Goal: Information Seeking & Learning: Learn about a topic

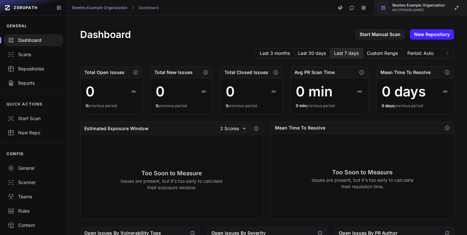
click at [389, 8] on div "button" at bounding box center [384, 8] width 10 height 10
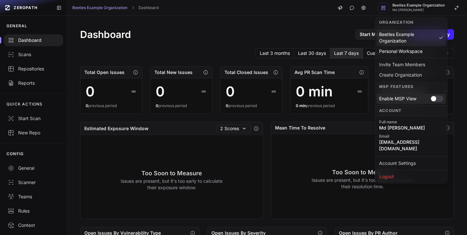
click at [436, 100] on div at bounding box center [437, 98] width 13 height 6
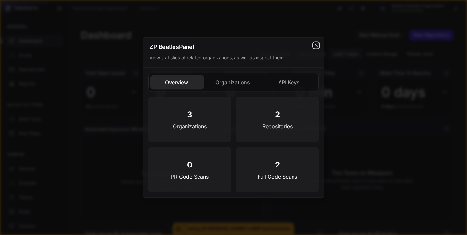
click at [319, 44] on icon "cross 2," at bounding box center [316, 45] width 5 height 5
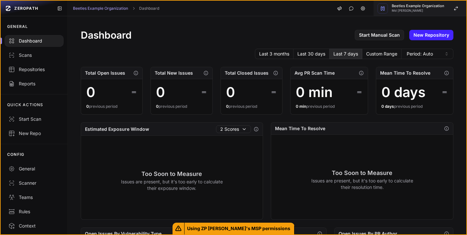
click at [383, 9] on icon "button" at bounding box center [383, 8] width 4 height 4
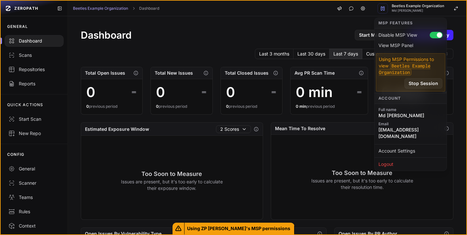
click at [189, 37] on div "Dashboard Start Manual Scan New Repository" at bounding box center [267, 35] width 373 height 12
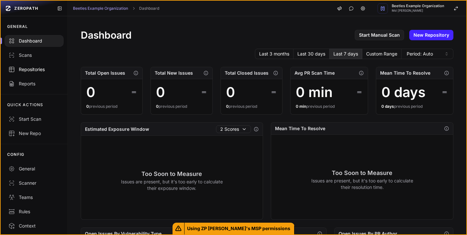
click at [24, 71] on div "Repositories" at bounding box center [33, 69] width 51 height 6
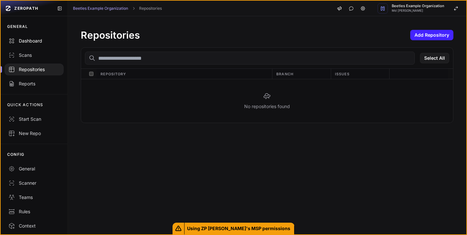
click at [28, 41] on div "Dashboard" at bounding box center [33, 41] width 51 height 6
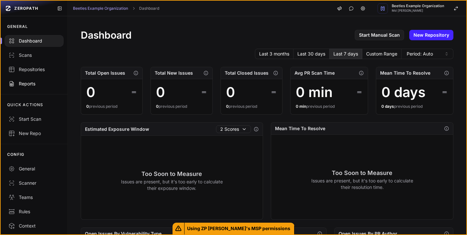
click at [28, 85] on div "Reports" at bounding box center [33, 84] width 51 height 6
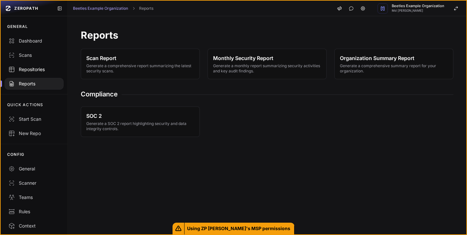
click at [33, 69] on div "Repositories" at bounding box center [33, 69] width 51 height 6
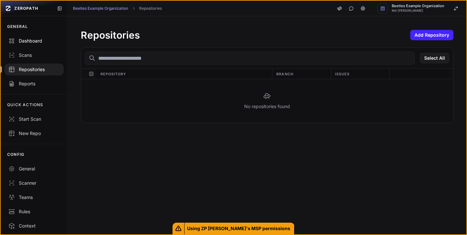
click at [34, 45] on link "Dashboard" at bounding box center [34, 41] width 67 height 14
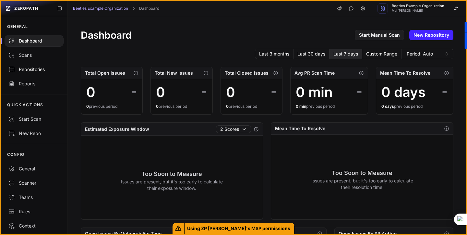
click at [22, 67] on div "Repositories" at bounding box center [33, 69] width 51 height 6
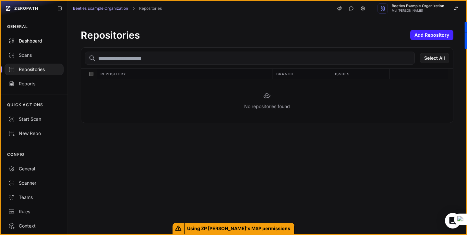
click at [30, 42] on div "Dashboard" at bounding box center [33, 41] width 51 height 6
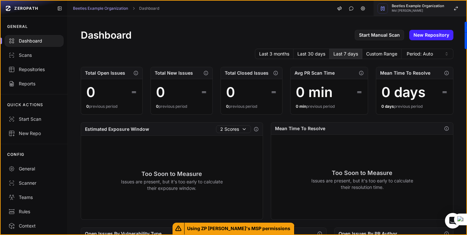
click at [384, 10] on icon "button" at bounding box center [382, 8] width 5 height 5
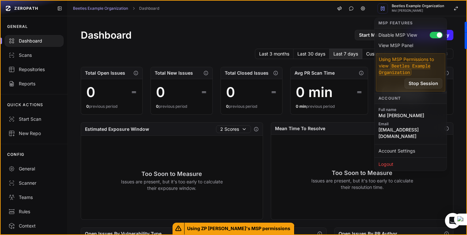
click at [276, 9] on div "Beetles Example Organization Dashboard Beetles Example Organization Md [PERSON_…" at bounding box center [267, 9] width 399 height 16
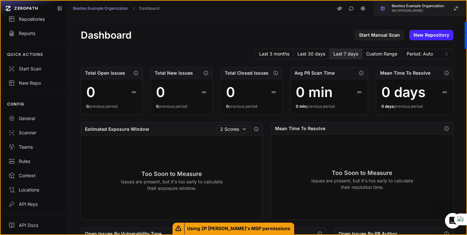
click at [433, 6] on span "Beetles Example Organization" at bounding box center [418, 6] width 53 height 4
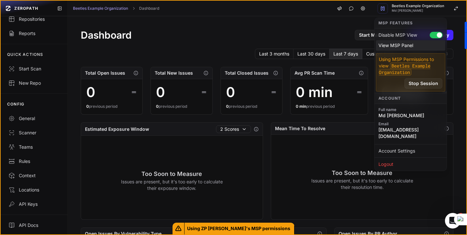
click at [402, 46] on div "View MSP Panel" at bounding box center [410, 45] width 69 height 10
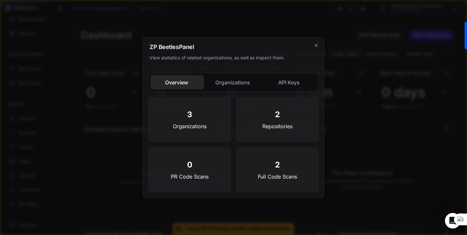
click at [234, 85] on button "Organizations" at bounding box center [234, 82] width 54 height 14
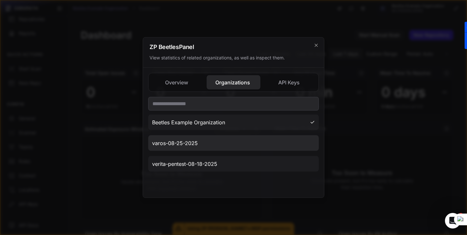
click at [182, 143] on span "varos-08-25-2025" at bounding box center [175, 143] width 46 height 8
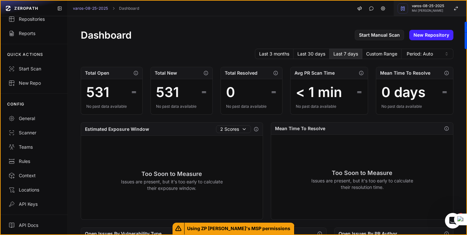
click at [420, 6] on span "varos-08-25-2025" at bounding box center [428, 6] width 32 height 4
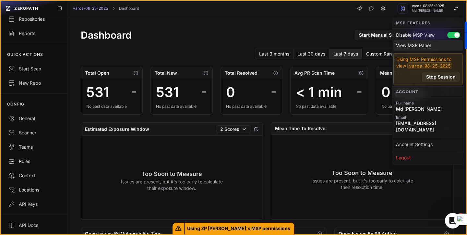
click at [414, 42] on div "View MSP Panel" at bounding box center [428, 45] width 69 height 10
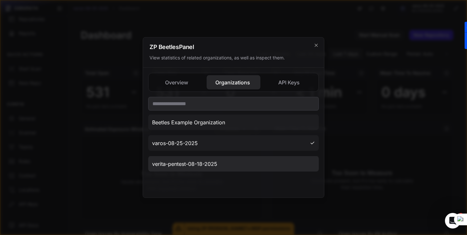
click at [189, 167] on span "verita-pentest-08-18-2025" at bounding box center [184, 164] width 65 height 8
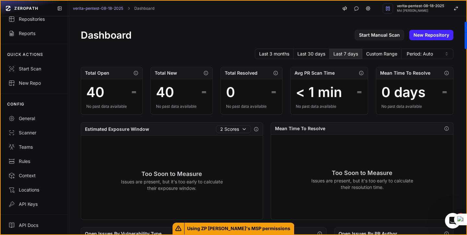
click at [100, 104] on div "No past data available" at bounding box center [111, 106] width 51 height 5
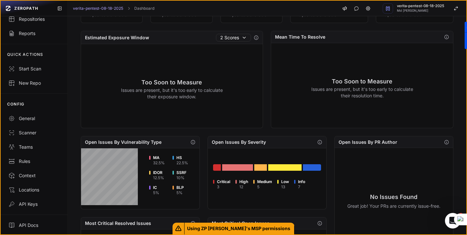
scroll to position [250, 0]
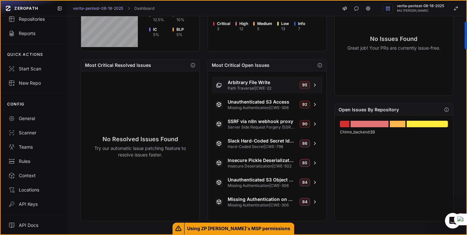
click at [258, 87] on span "Path Traversal | CWE-22" at bounding box center [261, 88] width 67 height 5
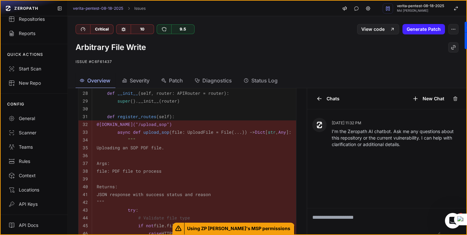
scroll to position [218, 0]
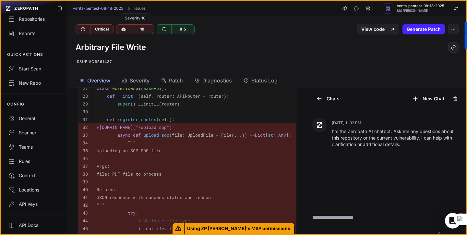
click at [144, 29] on div "10" at bounding box center [142, 29] width 23 height 9
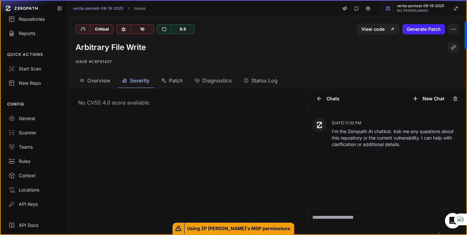
click at [134, 84] on span "Severity" at bounding box center [140, 81] width 20 height 8
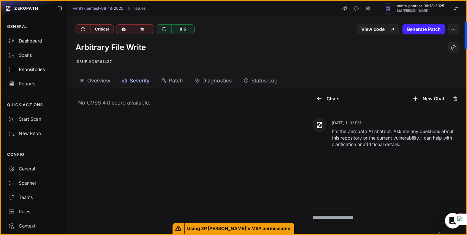
click at [36, 72] on div "Repositories" at bounding box center [33, 69] width 51 height 6
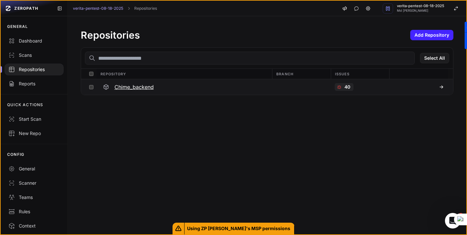
click at [139, 88] on h3 "Chime_backend" at bounding box center [134, 87] width 39 height 8
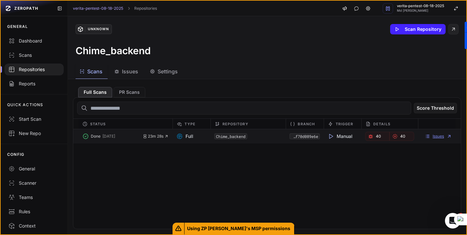
click at [438, 136] on link "Issues" at bounding box center [438, 136] width 27 height 5
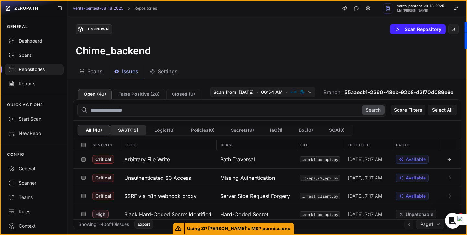
click at [128, 132] on button "SAST ( 12 )" at bounding box center [128, 130] width 36 height 10
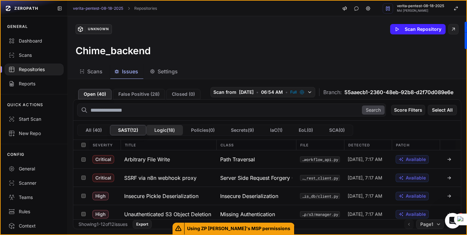
click at [167, 131] on button "Logic ( 18 )" at bounding box center [164, 130] width 37 height 10
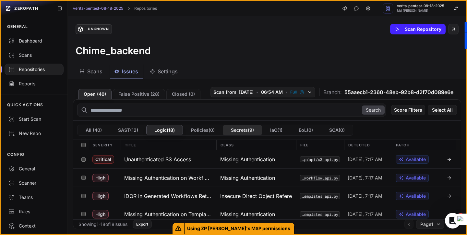
click at [248, 131] on button "Secrets ( 9 )" at bounding box center [242, 130] width 39 height 10
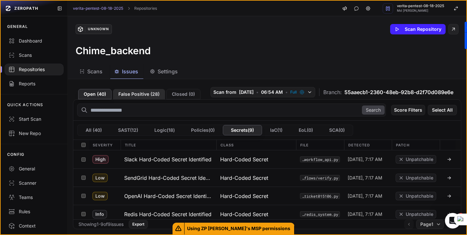
click at [147, 94] on button "False Positive ( 28 )" at bounding box center [139, 94] width 52 height 10
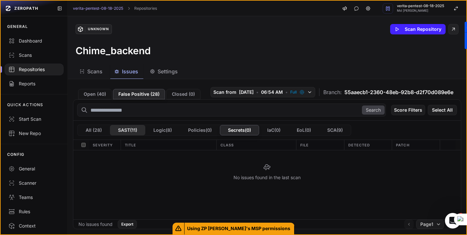
click at [128, 129] on button "SAST ( 11 )" at bounding box center [127, 130] width 35 height 10
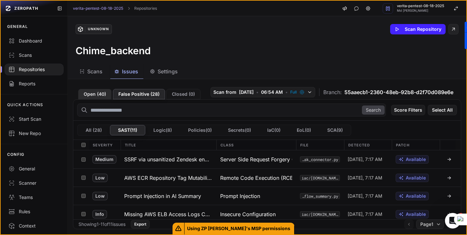
click at [104, 97] on button "Open ( 40 )" at bounding box center [94, 94] width 33 height 10
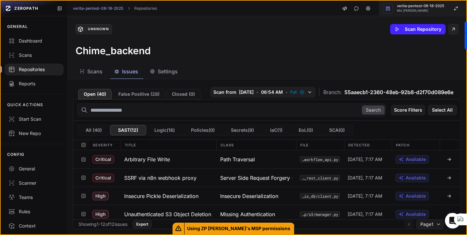
click at [420, 6] on span "verita-pentest-08-18-2025" at bounding box center [420, 6] width 47 height 4
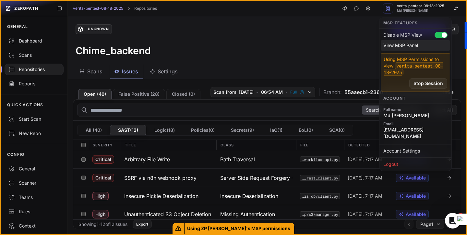
click at [402, 46] on div "View MSP Panel" at bounding box center [415, 45] width 69 height 10
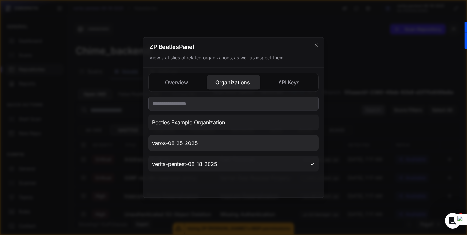
click at [206, 142] on button "varos-08-25-2025" at bounding box center [233, 143] width 171 height 16
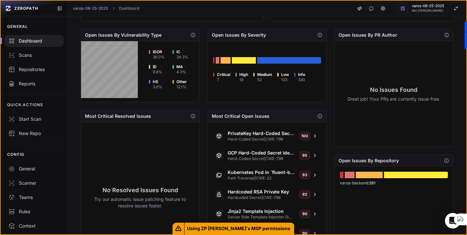
scroll to position [195, 0]
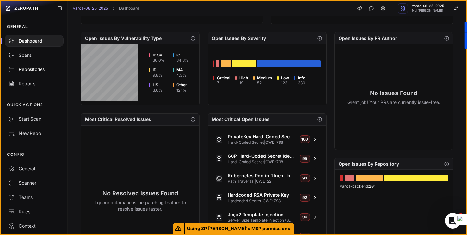
click at [35, 67] on div "Repositories" at bounding box center [33, 69] width 51 height 6
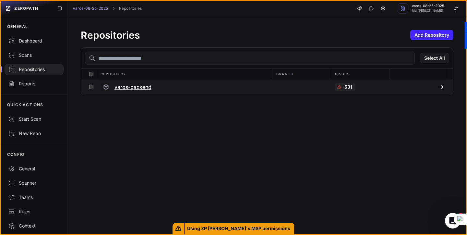
click at [130, 86] on h3 "varos-backend" at bounding box center [133, 87] width 37 height 8
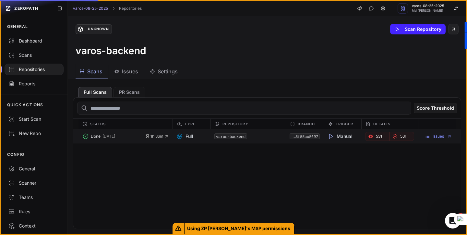
click at [439, 135] on link "Issues" at bounding box center [438, 136] width 27 height 5
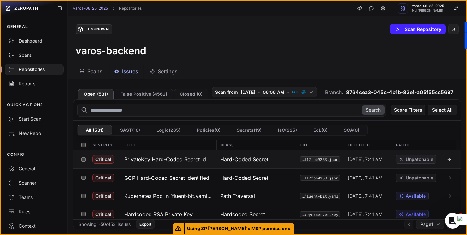
click at [190, 163] on h3 "PrivateKey Hard-Coded Secret Identified" at bounding box center [168, 159] width 88 height 8
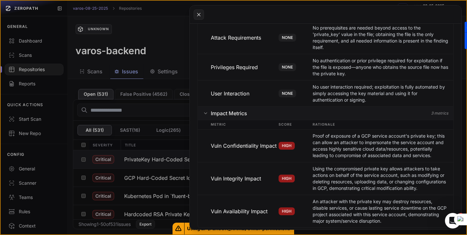
scroll to position [633, 0]
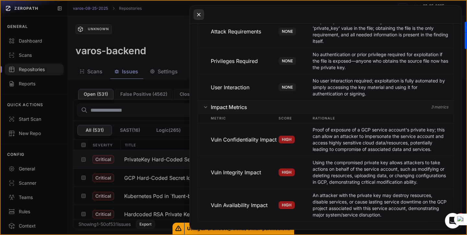
click at [199, 15] on icon at bounding box center [199, 15] width 6 height 8
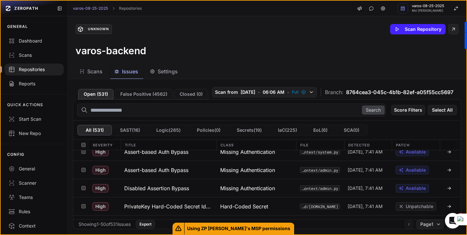
scroll to position [189, 0]
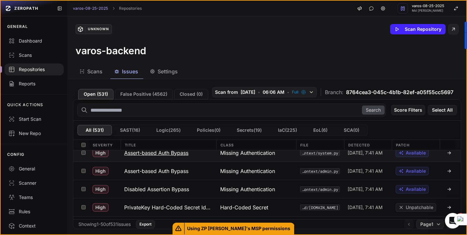
click at [159, 157] on h3 "Assert-based Auth Bypass" at bounding box center [156, 153] width 64 height 8
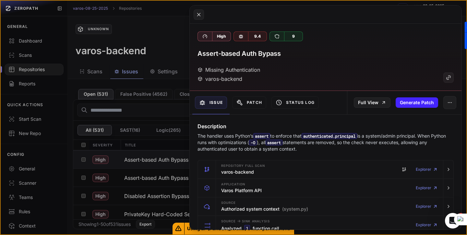
click at [166, 41] on button at bounding box center [233, 117] width 467 height 235
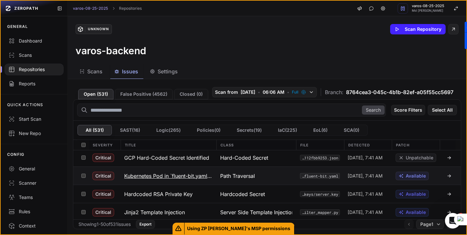
scroll to position [24, 0]
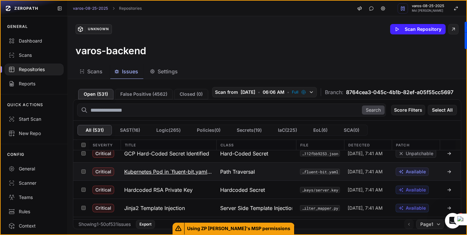
click at [417, 175] on span "Available" at bounding box center [416, 171] width 20 height 6
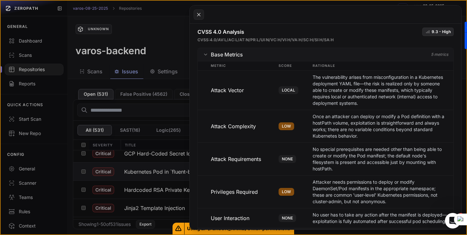
scroll to position [506, 0]
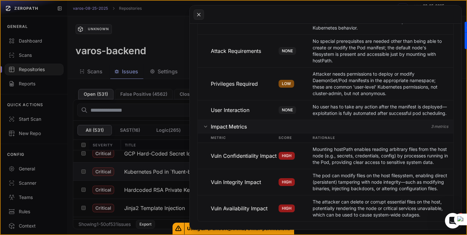
click at [161, 43] on button at bounding box center [233, 117] width 467 height 235
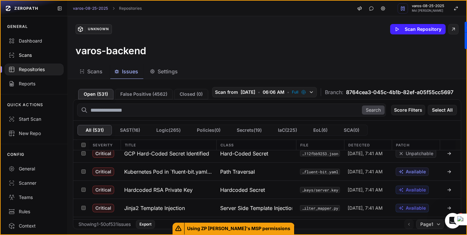
click at [26, 55] on div "Scans" at bounding box center [33, 55] width 51 height 6
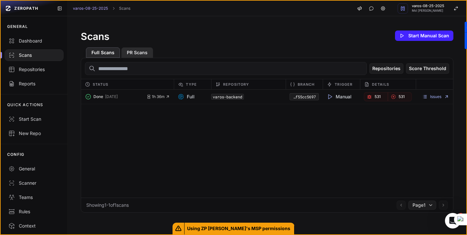
click at [141, 52] on button "PR Scans" at bounding box center [137, 52] width 32 height 10
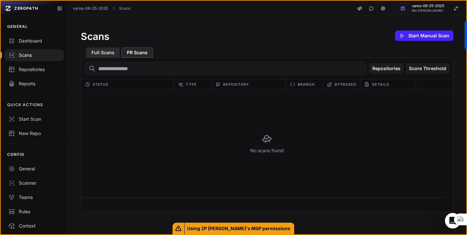
click at [104, 49] on button "Full Scans" at bounding box center [103, 52] width 34 height 10
